Goal: Contribute content: Add original content to the website for others to see

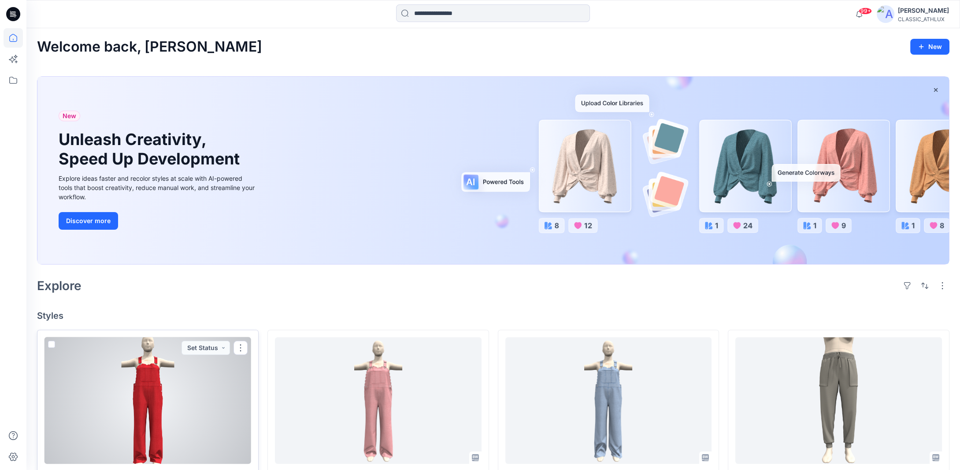
click at [163, 418] on div at bounding box center [147, 400] width 207 height 127
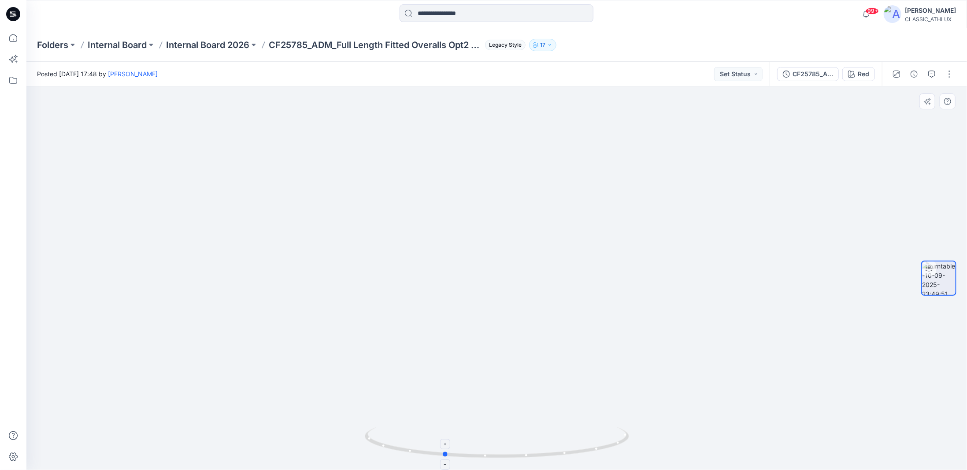
drag, startPoint x: 595, startPoint y: 449, endPoint x: 541, endPoint y: 447, distance: 53.3
click at [541, 447] on icon at bounding box center [498, 443] width 267 height 33
click at [8, 39] on icon at bounding box center [13, 37] width 19 height 19
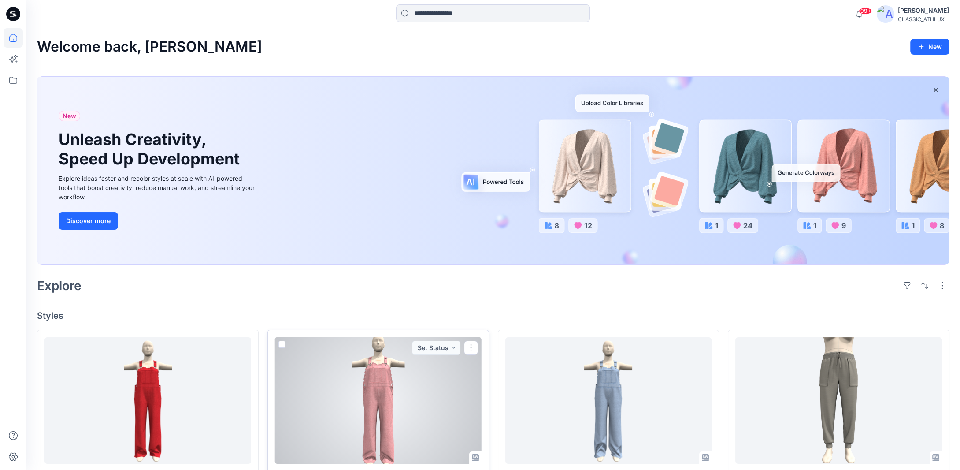
click at [374, 402] on div at bounding box center [378, 400] width 207 height 127
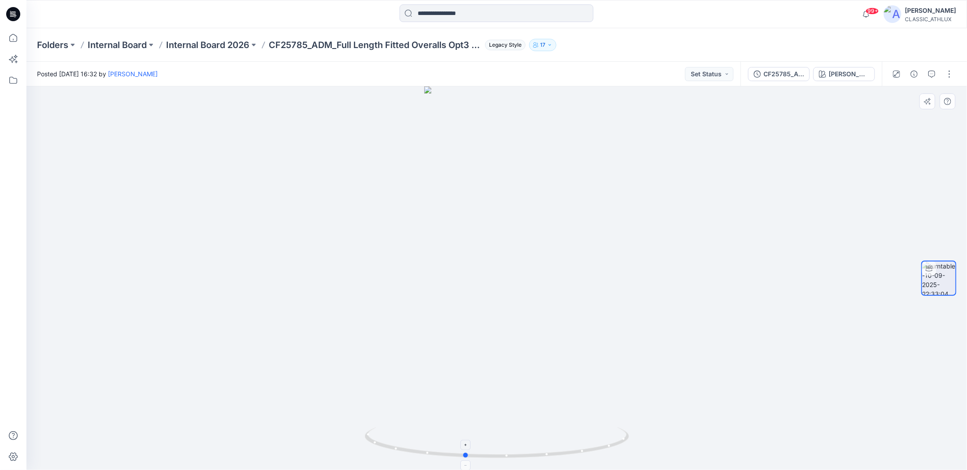
drag, startPoint x: 604, startPoint y: 452, endPoint x: 571, endPoint y: 452, distance: 32.2
click at [571, 452] on icon at bounding box center [498, 443] width 267 height 33
click at [948, 74] on button "button" at bounding box center [949, 74] width 14 height 14
click at [907, 92] on button "Edit" at bounding box center [912, 94] width 81 height 16
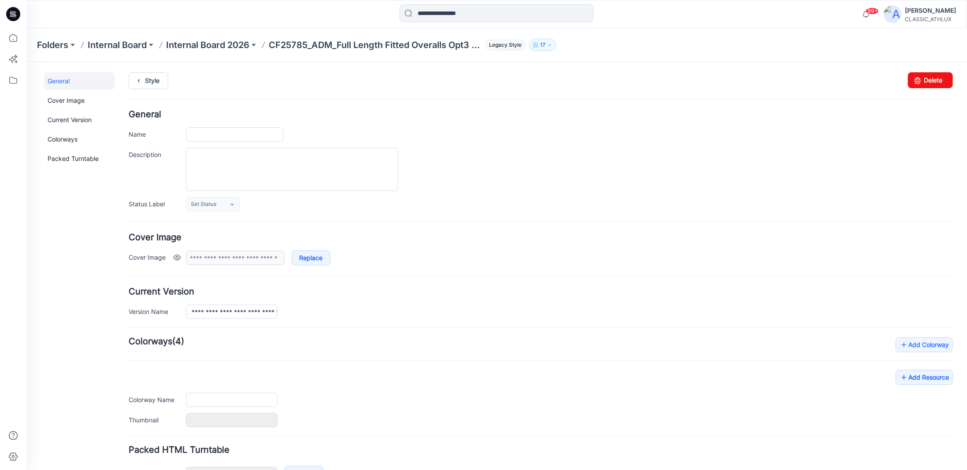
type input "**********"
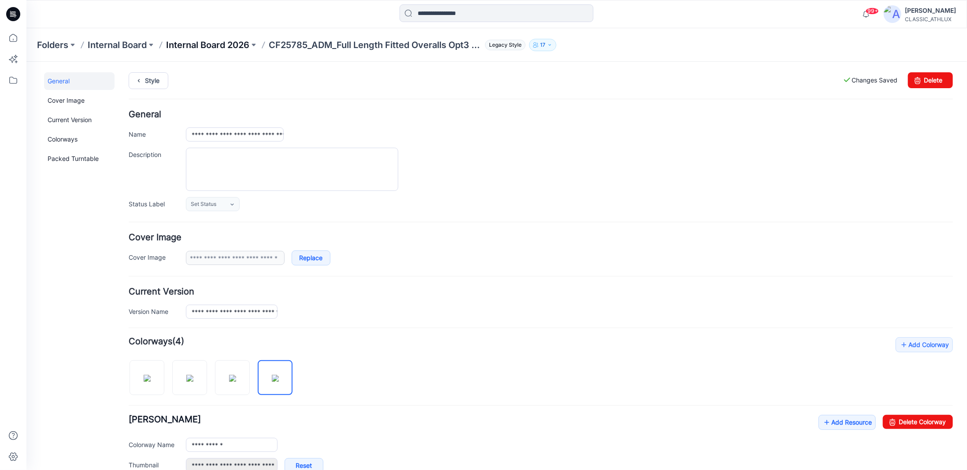
click at [241, 46] on p "Internal Board 2026" at bounding box center [207, 45] width 83 height 12
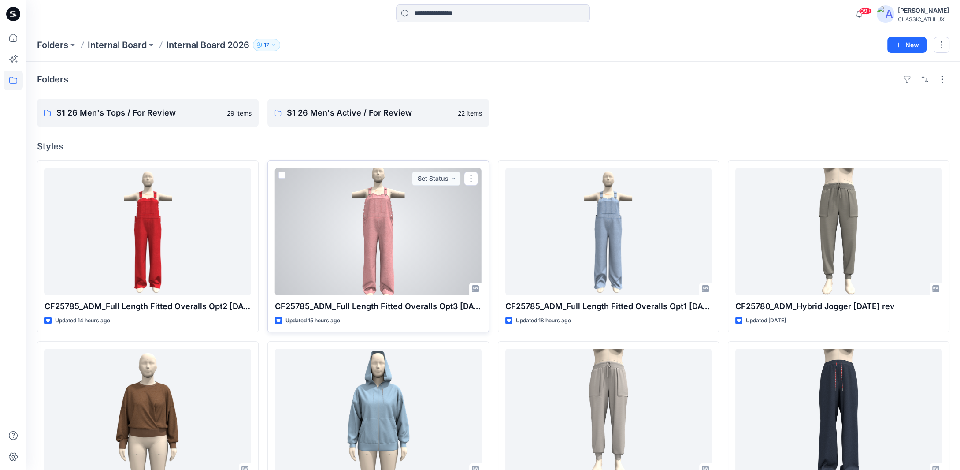
click at [375, 228] on div at bounding box center [378, 231] width 207 height 127
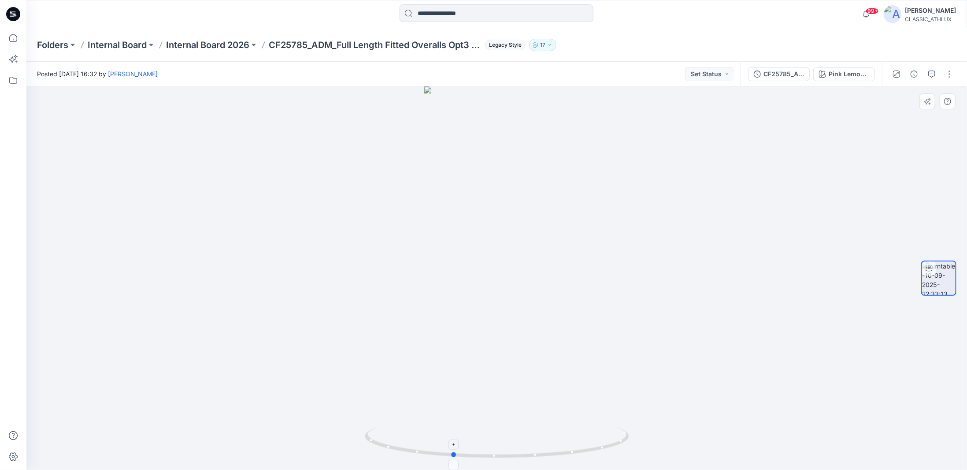
drag, startPoint x: 617, startPoint y: 444, endPoint x: 572, endPoint y: 445, distance: 44.5
click at [572, 445] on icon at bounding box center [498, 443] width 267 height 33
drag, startPoint x: 588, startPoint y: 452, endPoint x: 404, endPoint y: 443, distance: 183.9
click at [404, 443] on icon at bounding box center [498, 443] width 267 height 33
click at [216, 47] on p "Internal Board 2026" at bounding box center [207, 45] width 83 height 12
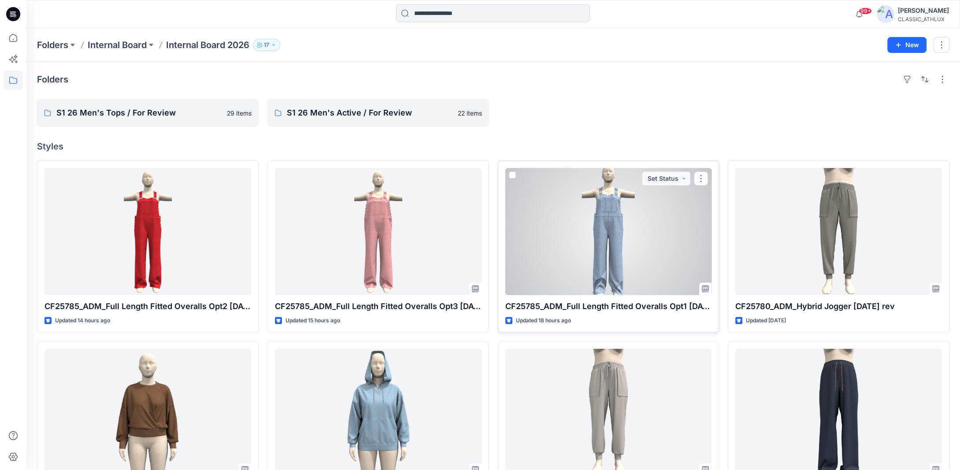
click at [594, 263] on div at bounding box center [608, 231] width 207 height 127
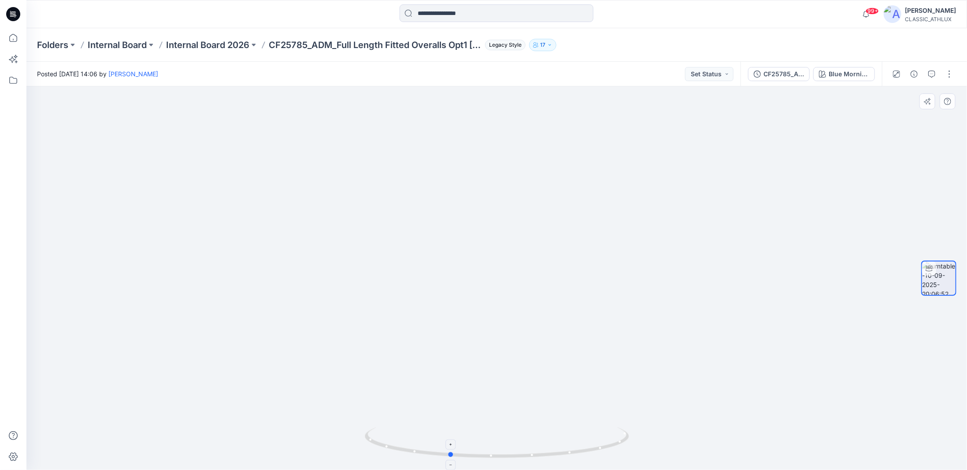
drag, startPoint x: 568, startPoint y: 444, endPoint x: 545, endPoint y: 442, distance: 23.4
click at [545, 442] on icon at bounding box center [498, 443] width 267 height 33
click at [12, 39] on icon at bounding box center [13, 37] width 19 height 19
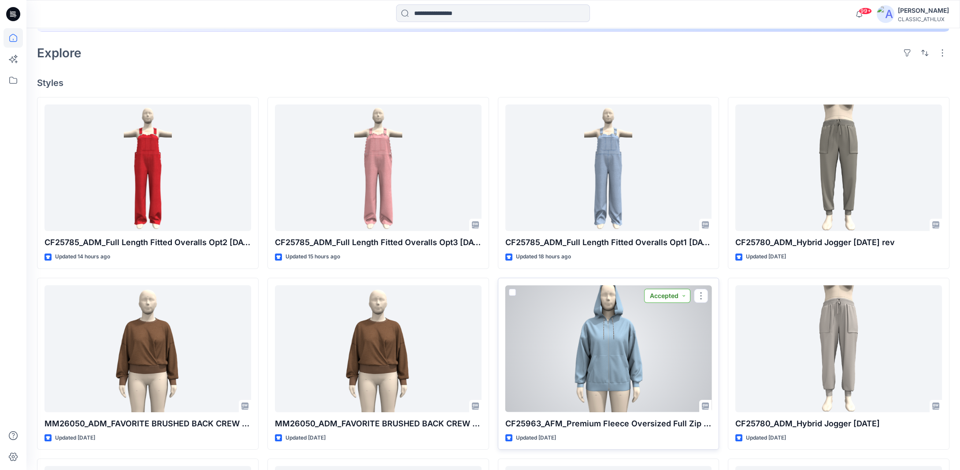
scroll to position [220, 0]
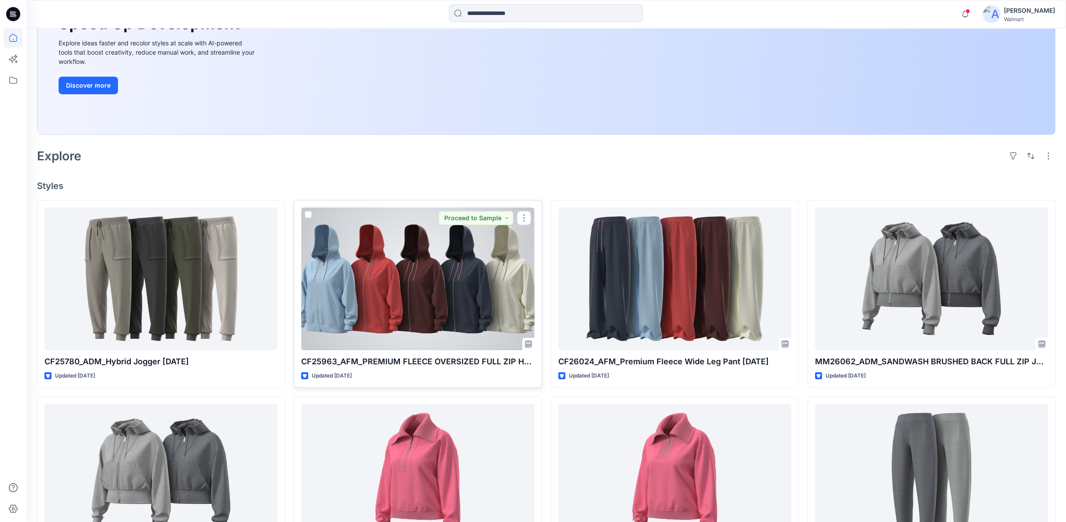
scroll to position [196, 0]
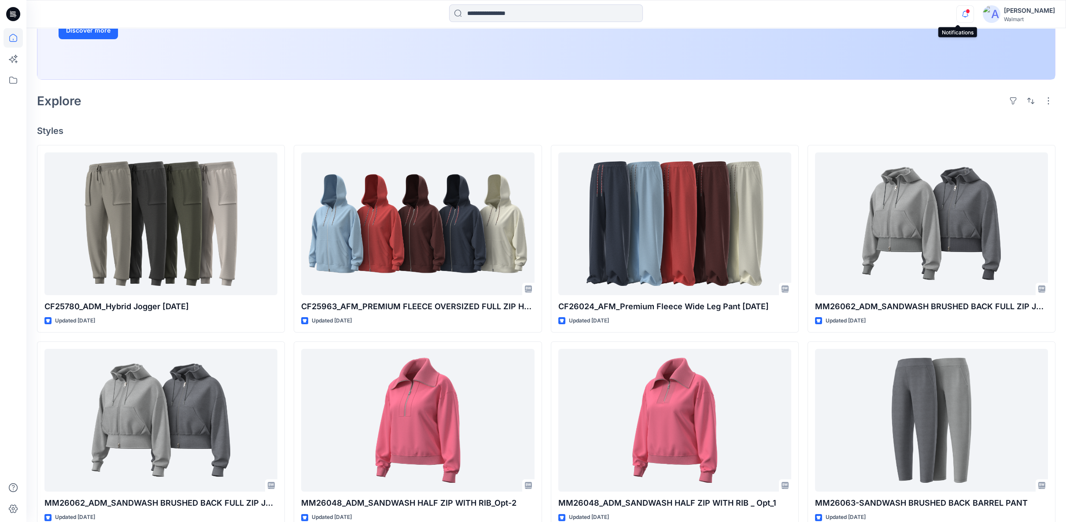
click at [959, 13] on icon "button" at bounding box center [965, 14] width 17 height 18
